Goal: Information Seeking & Learning: Learn about a topic

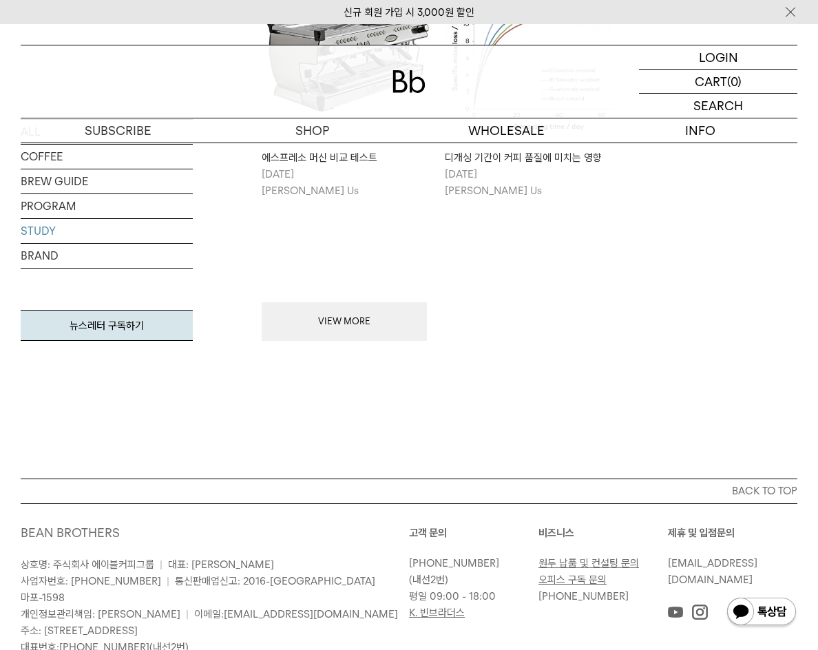
scroll to position [744, 0]
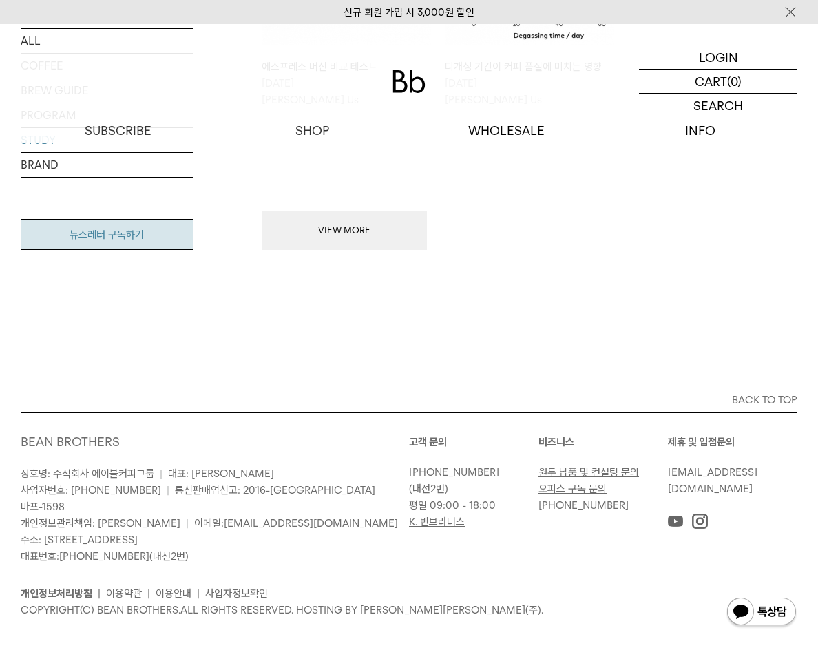
click at [90, 240] on link "뉴스레터 구독하기" at bounding box center [107, 234] width 172 height 31
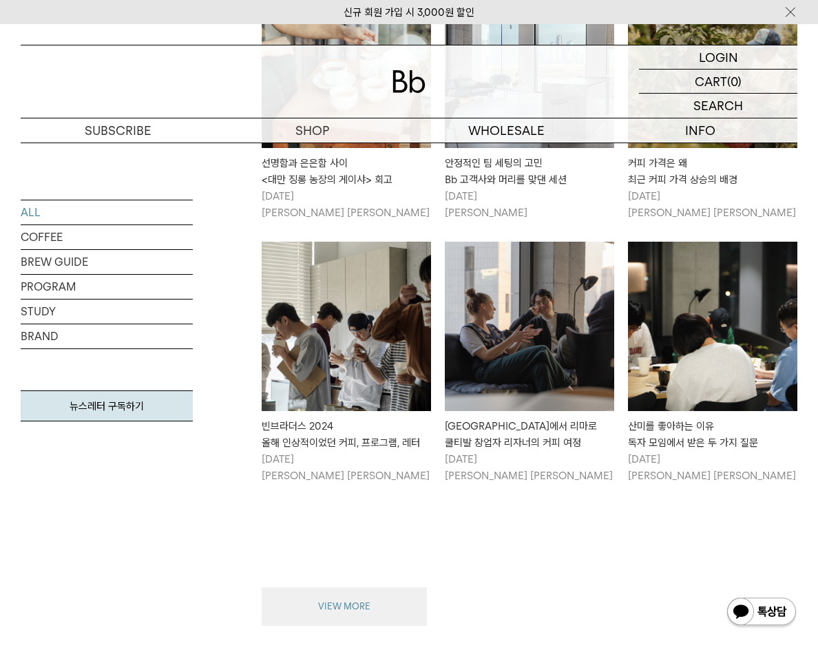
click at [374, 588] on button "VIEW MORE" at bounding box center [344, 607] width 165 height 39
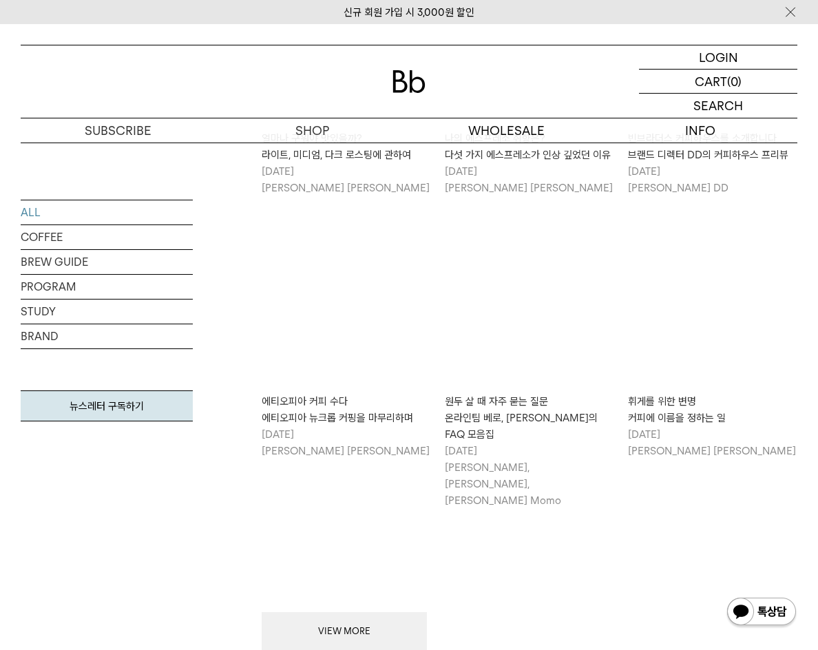
scroll to position [2617, 0]
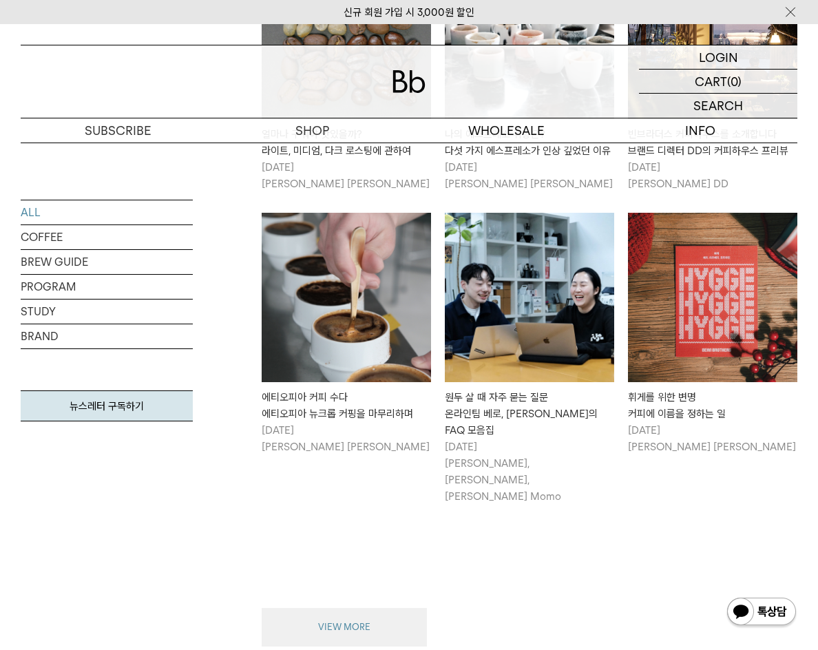
click at [388, 608] on button "VIEW MORE" at bounding box center [344, 627] width 165 height 39
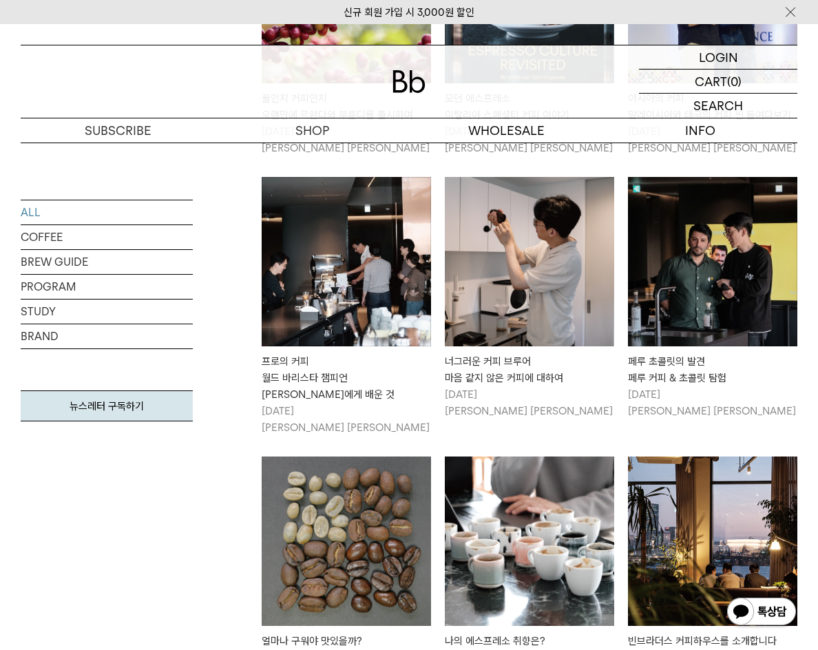
scroll to position [2135, 0]
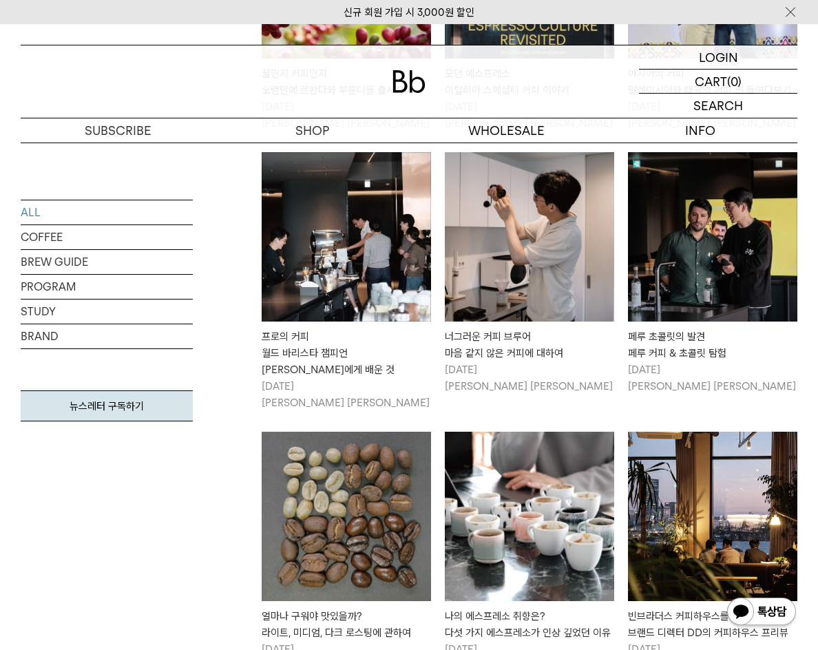
click at [668, 432] on img at bounding box center [712, 516] width 169 height 169
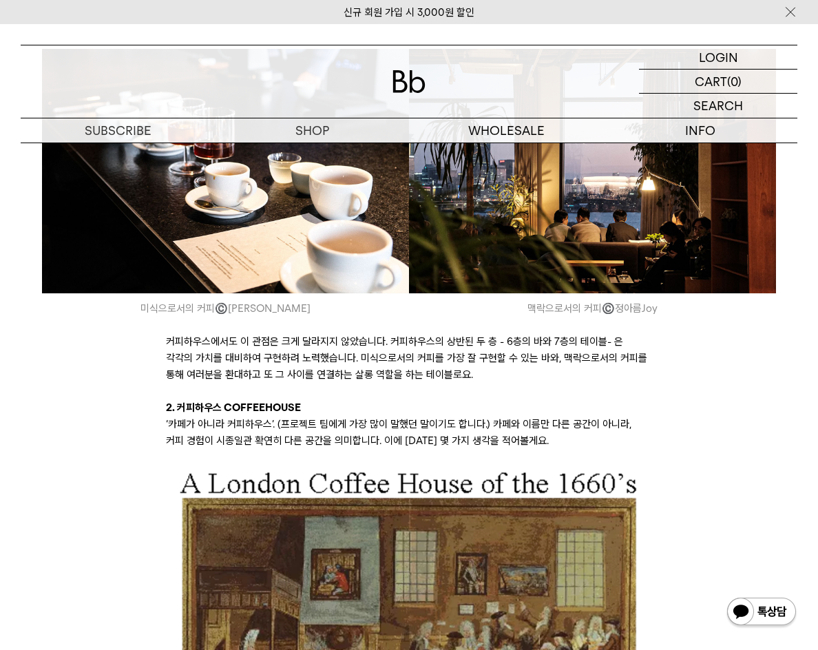
scroll to position [3762, 0]
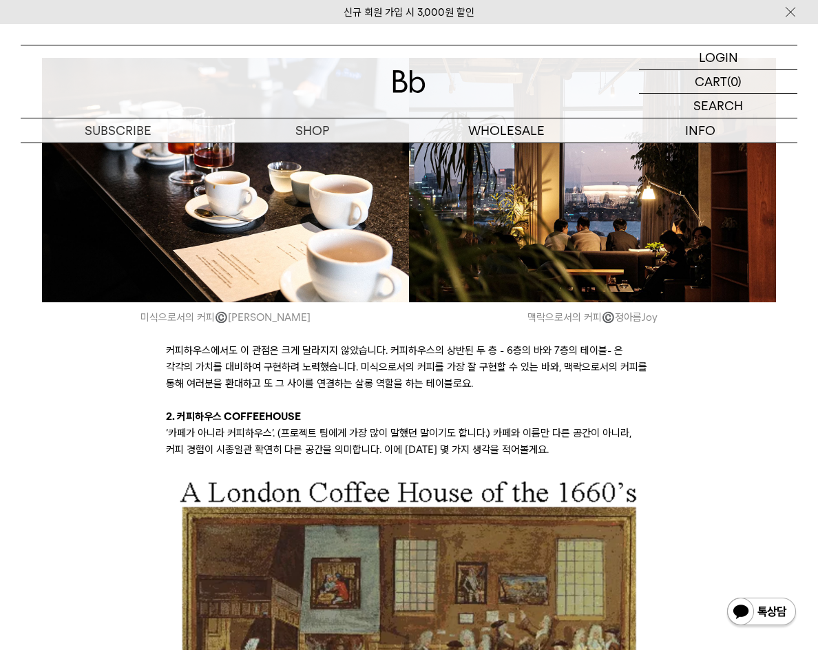
drag, startPoint x: 822, startPoint y: 114, endPoint x: 821, endPoint y: 343, distance: 229.4
click at [818, 343] on html "신규 회원 가입 시 3,000원 할인 LOGIN 로그인 LOGIN 로그인 CART 장바구니 (0) SEARCH 검색 검색폼 ** 추천상품" at bounding box center [409, 136] width 818 height 7796
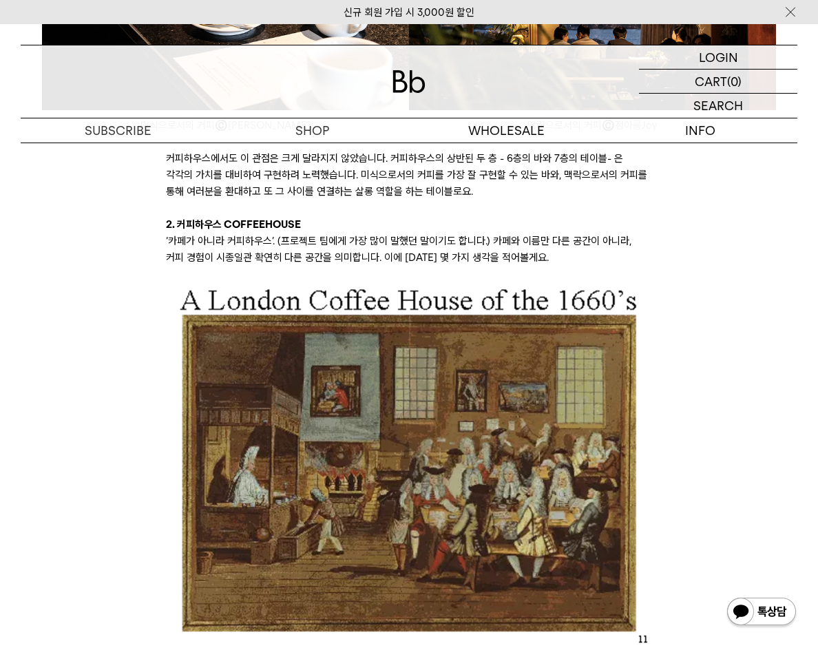
scroll to position [4175, 0]
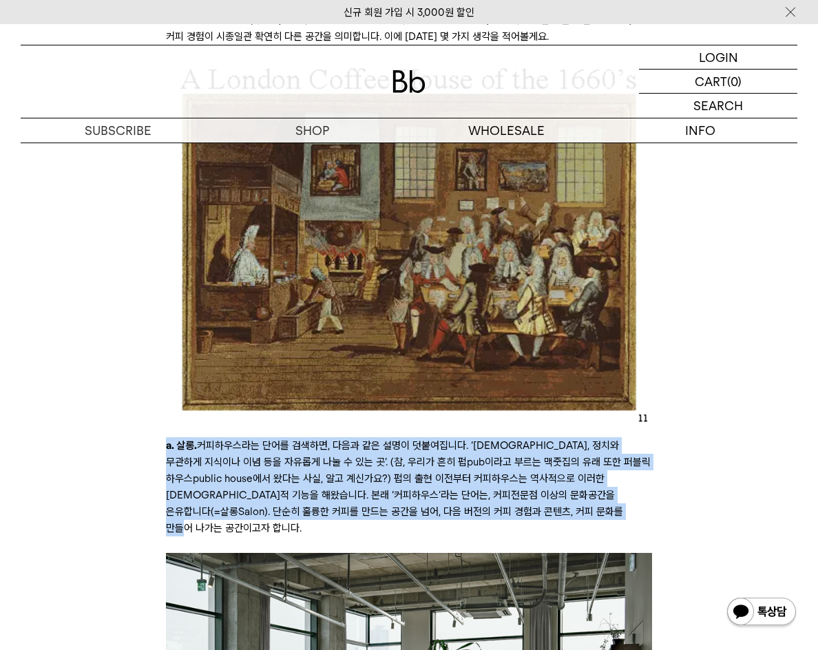
drag, startPoint x: 529, startPoint y: 518, endPoint x: 165, endPoint y: 446, distance: 370.7
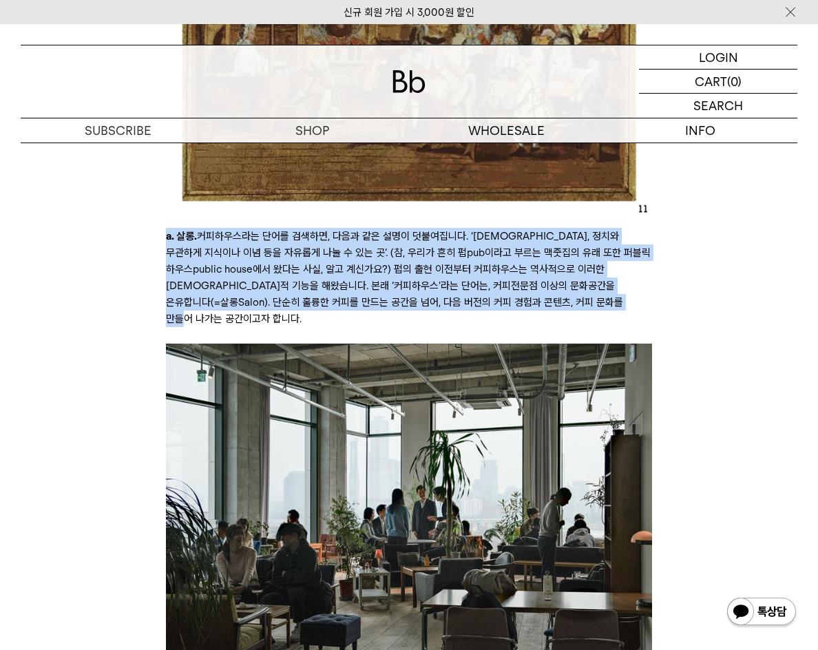
scroll to position [4519, 0]
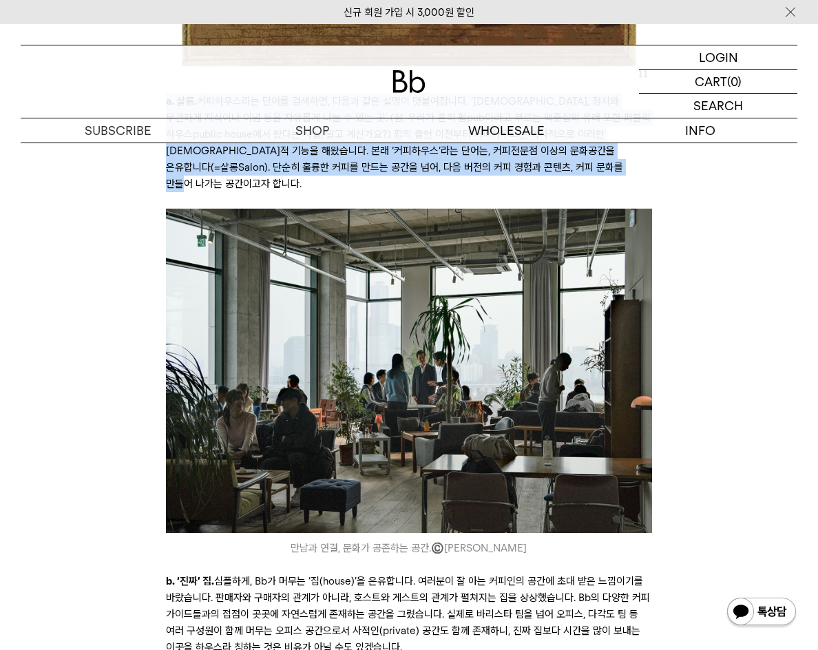
copy p "a. 살롱. 커피하우스라는 단어를 검색하면, 다음과 같은 설명이 덧붙여집니다. ‘종교, 정치와 무관하게 지식이나 이념 등을 자유롭게 나눌 수 …"
drag, startPoint x: 169, startPoint y: 179, endPoint x: 185, endPoint y: 176, distance: 15.5
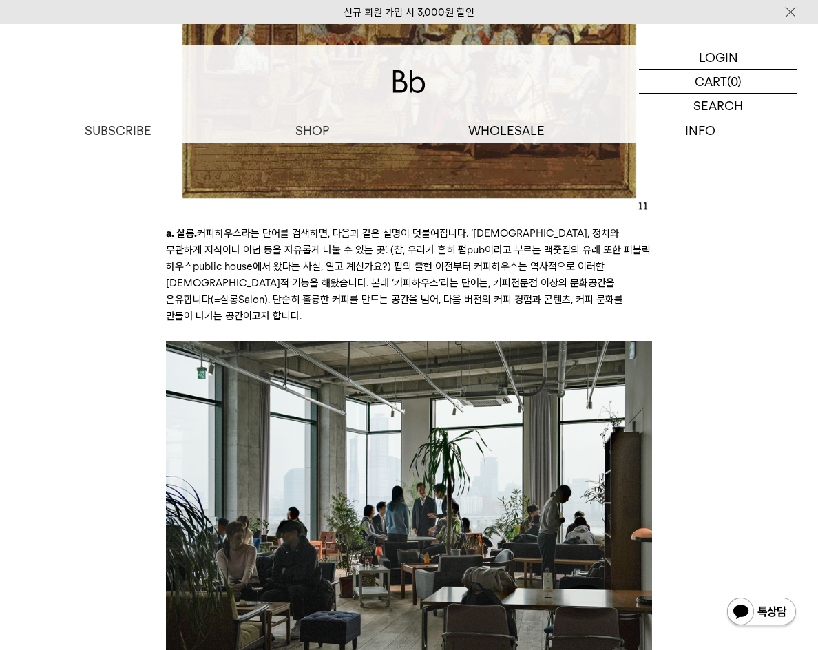
scroll to position [4382, 0]
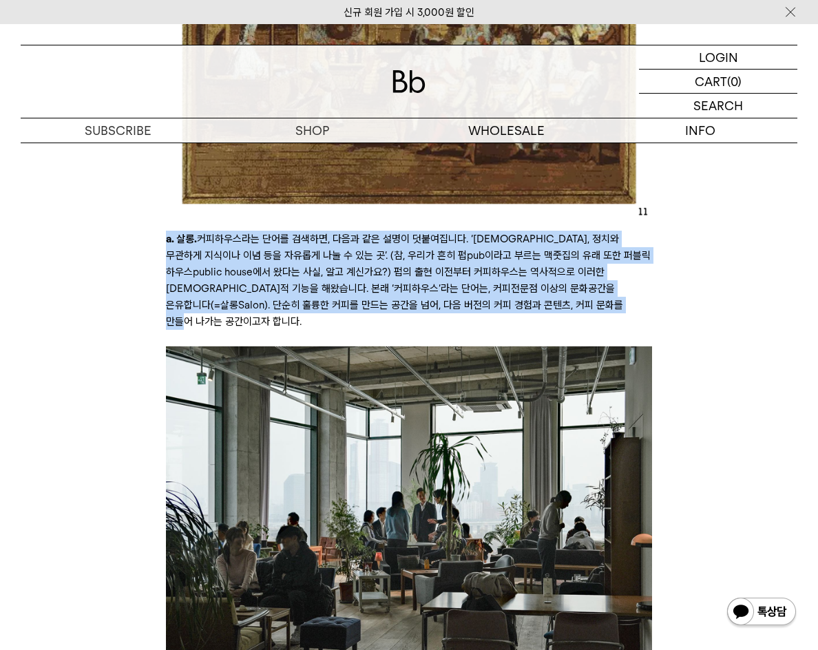
drag, startPoint x: 513, startPoint y: 309, endPoint x: 129, endPoint y: 245, distance: 389.1
copy p "a. 살롱. 커피하우스라는 단어를 검색하면, 다음과 같은 설명이 덧붙여집니다. ‘종교, 정치와 무관하게 지식이나 이념 등을 자유롭게 나눌 수 …"
click at [388, 200] on img at bounding box center [409, 37] width 486 height 364
copy p "a. 살롱. 커피하우스라는 단어를 검색하면, 다음과 같은 설명이 덧붙여집니다. ‘종교, 정치와 무관하게 지식이나 이념 등을 자유롭게 나눌 수 …"
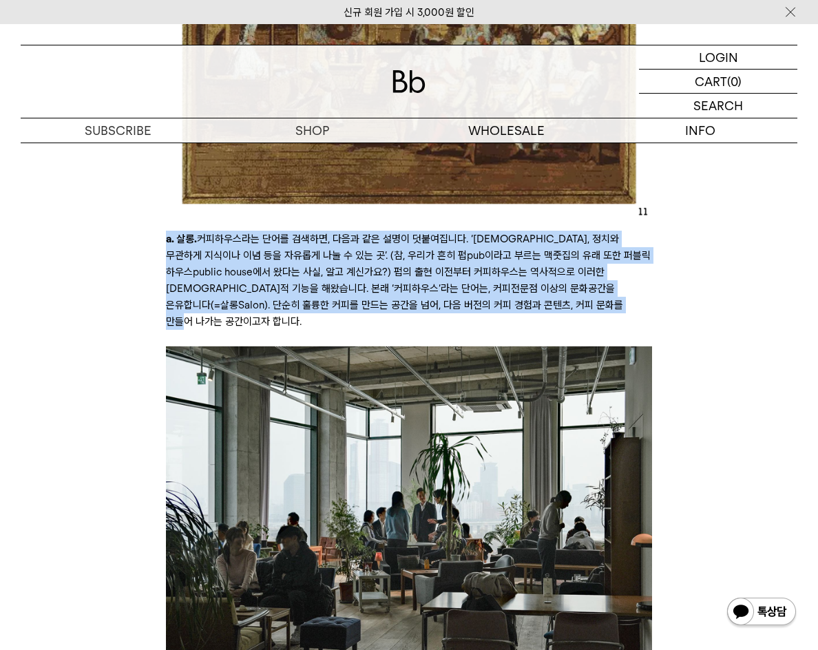
copy p "a. 살롱. 커피하우스라는 단어를 검색하면, 다음과 같은 설명이 덧붙여집니다. ‘종교, 정치와 무관하게 지식이나 이념 등을 자유롭게 나눌 수 …"
click at [647, 346] on img at bounding box center [409, 508] width 486 height 324
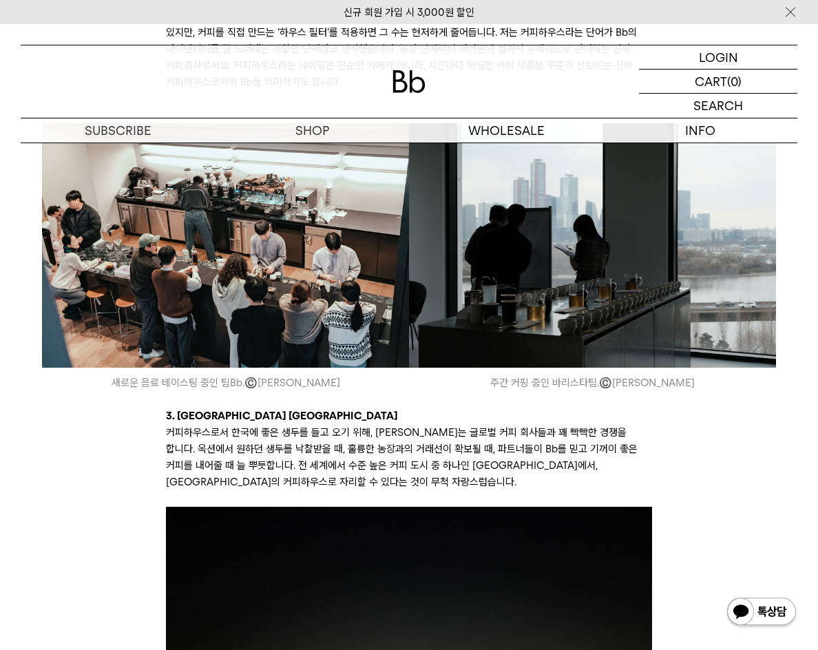
scroll to position [5690, 0]
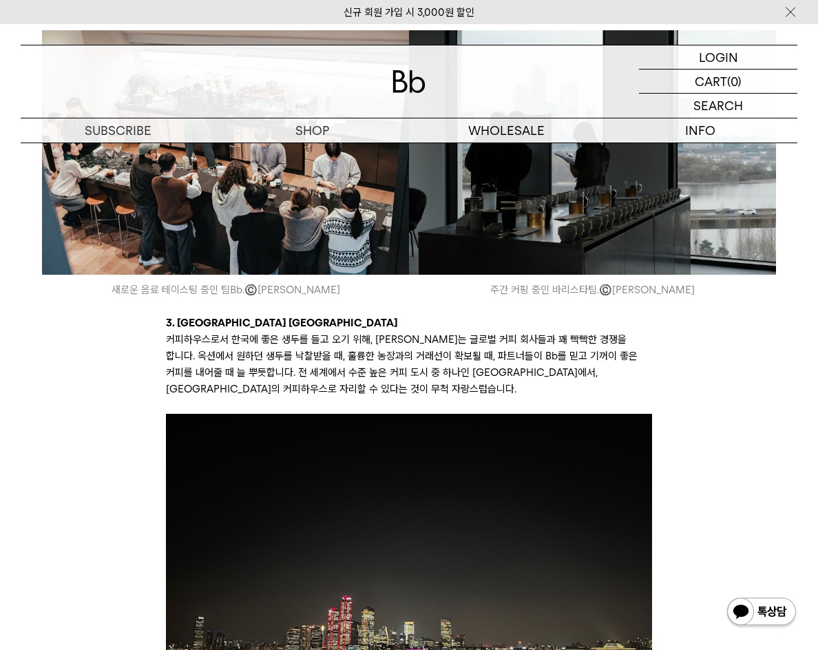
click at [512, 315] on p "3. 커피하우스 서울 COFFEEHOUSE SEOUL" at bounding box center [409, 323] width 486 height 17
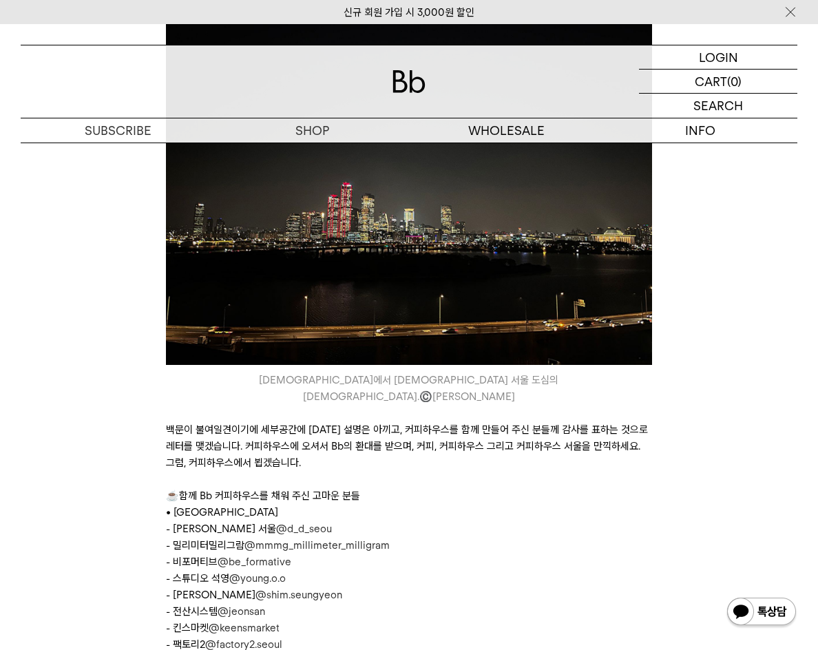
scroll to position [6310, 0]
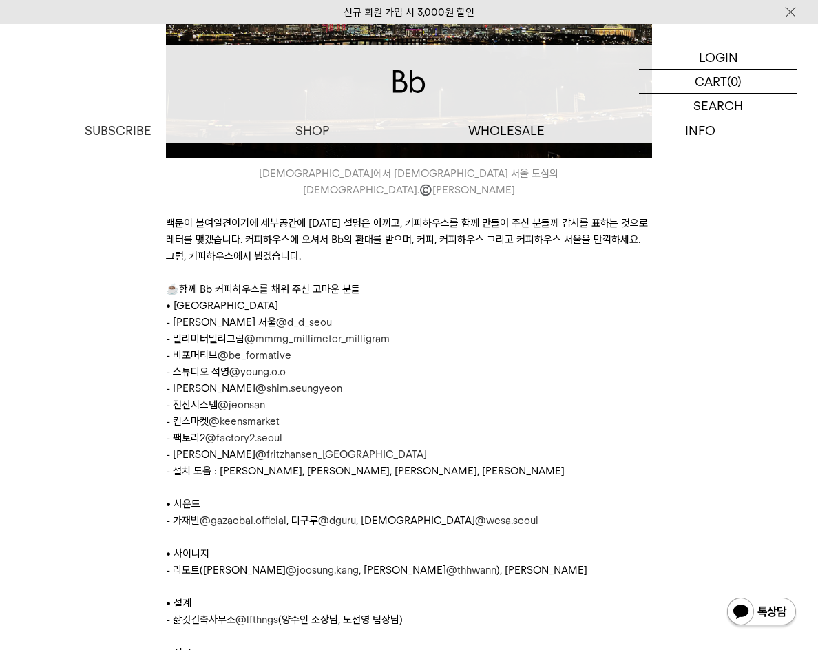
click at [462, 331] on p "- 밀리미터밀리그람 @mmmg_millimeter_milligram" at bounding box center [409, 339] width 486 height 17
drag, startPoint x: 535, startPoint y: 471, endPoint x: 505, endPoint y: 464, distance: 31.2
click at [535, 496] on p "• 사운드" at bounding box center [409, 504] width 486 height 17
